Goal: Navigation & Orientation: Find specific page/section

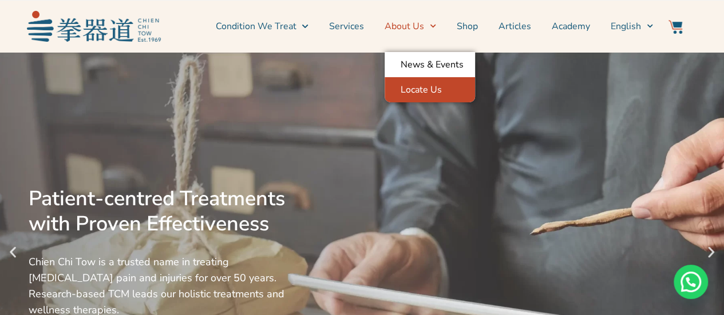
click at [433, 97] on link "Locate Us" at bounding box center [430, 89] width 90 height 25
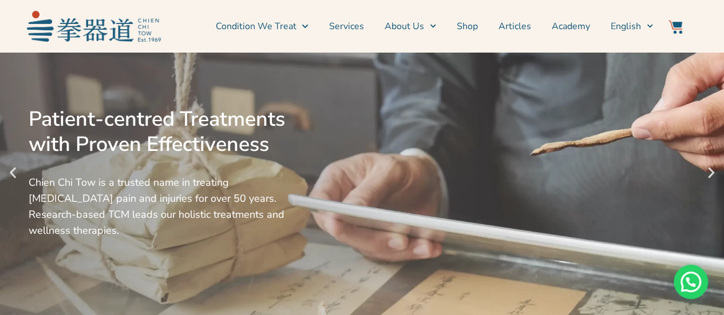
scroll to position [95, 0]
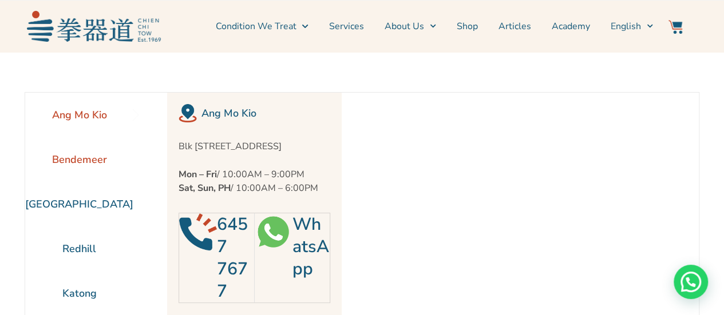
click at [83, 159] on li "Bendemeer" at bounding box center [79, 159] width 108 height 45
click at [78, 292] on li "Katong" at bounding box center [79, 293] width 108 height 45
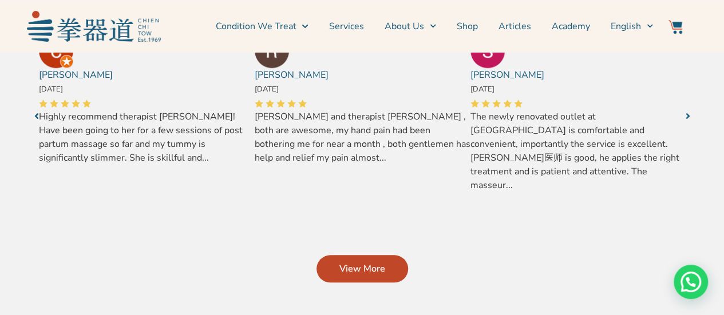
scroll to position [477, 0]
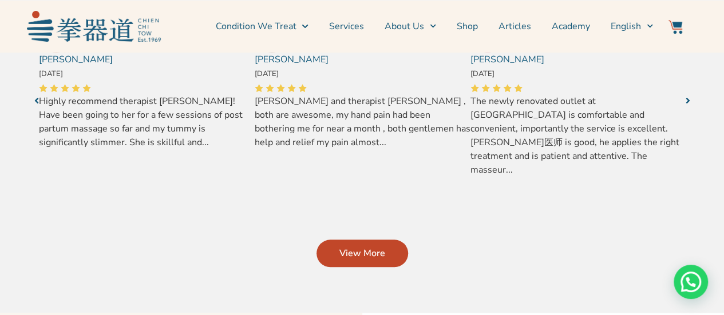
click at [375, 255] on span "View More" at bounding box center [362, 254] width 46 height 14
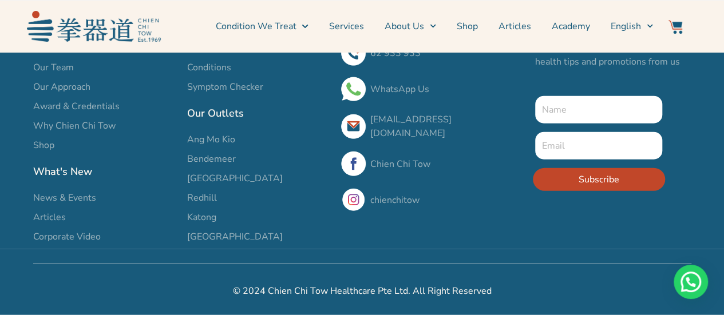
scroll to position [1265, 0]
